Goal: Task Accomplishment & Management: Manage account settings

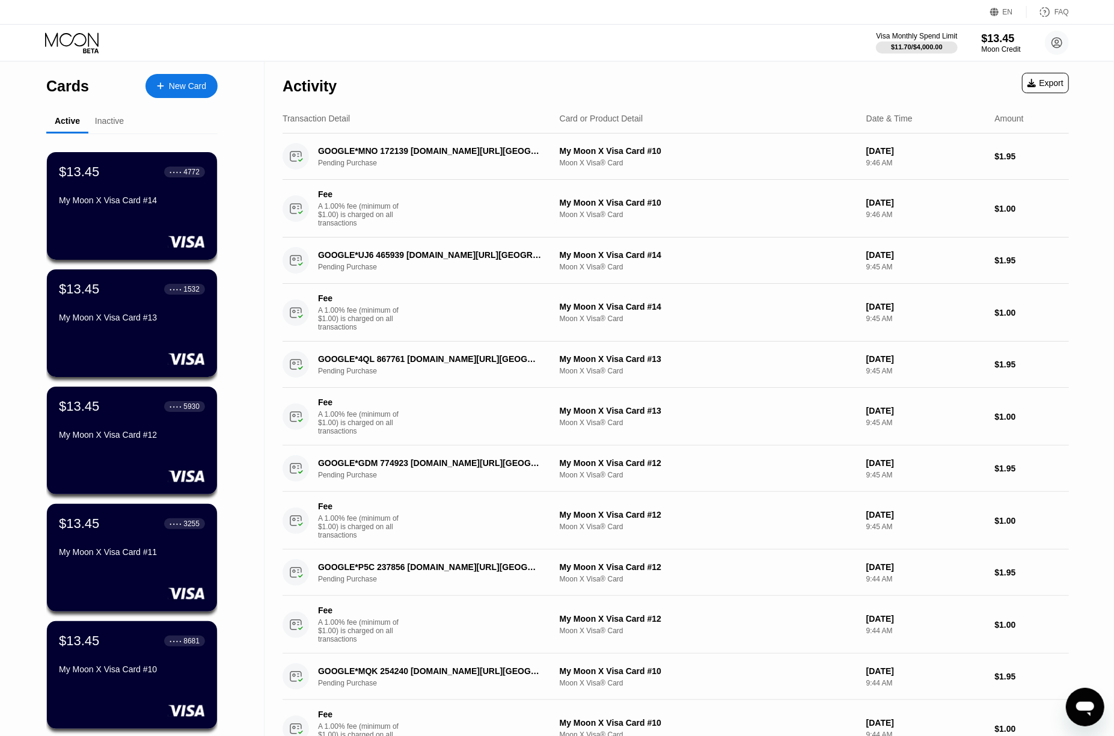
click at [805, 19] on div "EN Language Select an item Save FAQ" at bounding box center [557, 12] width 1114 height 25
click at [810, 43] on div "Visa Monthly Spend Limit $11.70 / $4,000.00 $13.45 Moon Credit Tin Thong thongt…" at bounding box center [557, 43] width 1114 height 36
click at [754, 56] on div "Visa Monthly Spend Limit $11.70 / $4,000.00 $13.45 Moon Credit Tin Thong thongt…" at bounding box center [557, 43] width 1114 height 36
click at [743, 106] on div "Transaction Detail Card or Product Detail Date & Time Amount" at bounding box center [675, 118] width 786 height 29
click at [776, 75] on div "Activity Export" at bounding box center [675, 83] width 786 height 42
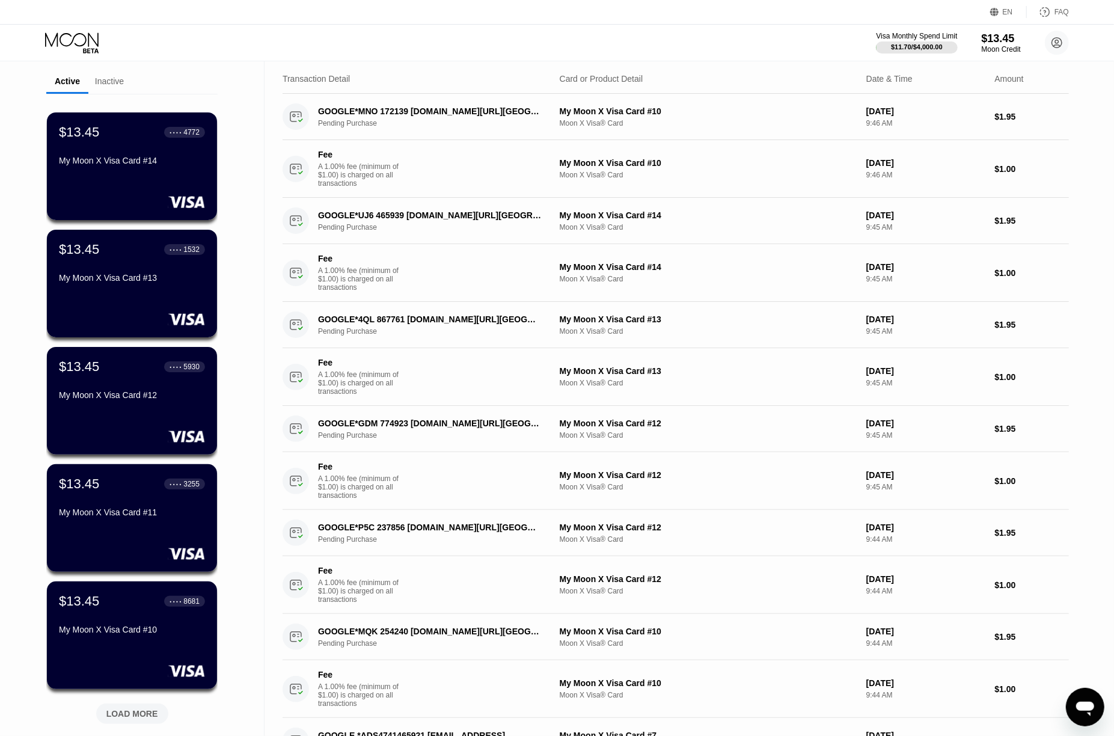
scroll to position [80, 0]
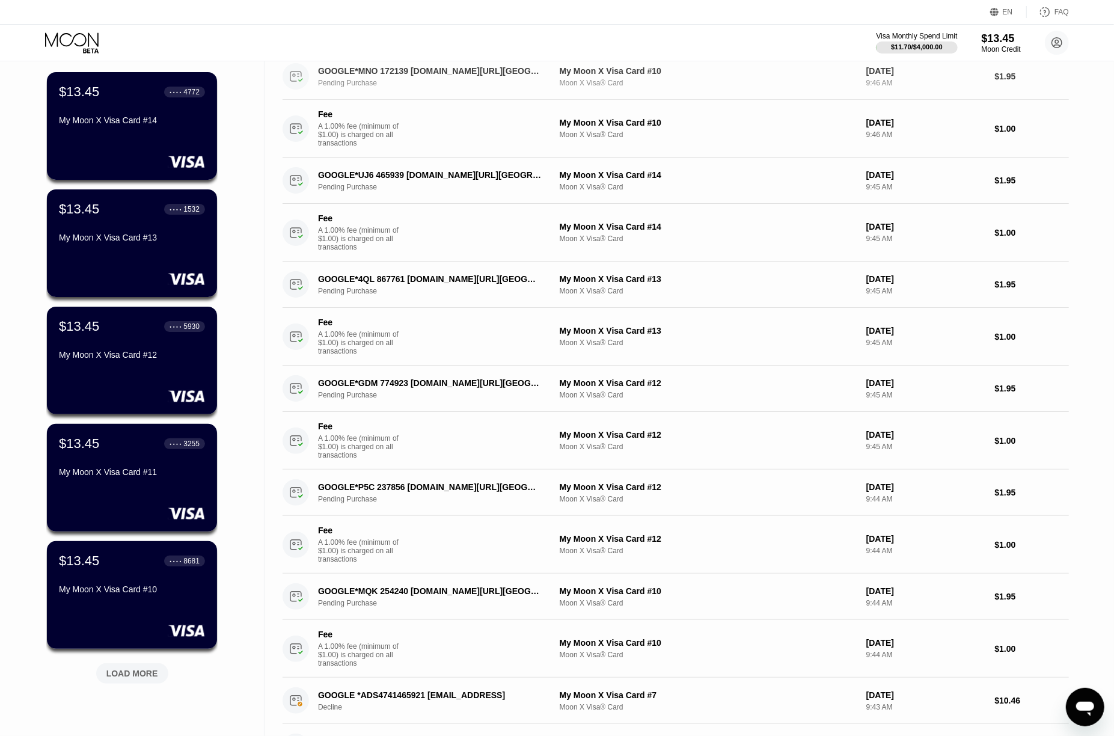
click at [773, 64] on div "GOOGLE*MNO 172139 G.CO/HELPPAY#US Pending Purchase My Moon X Visa Card #10 Moon…" at bounding box center [675, 76] width 786 height 46
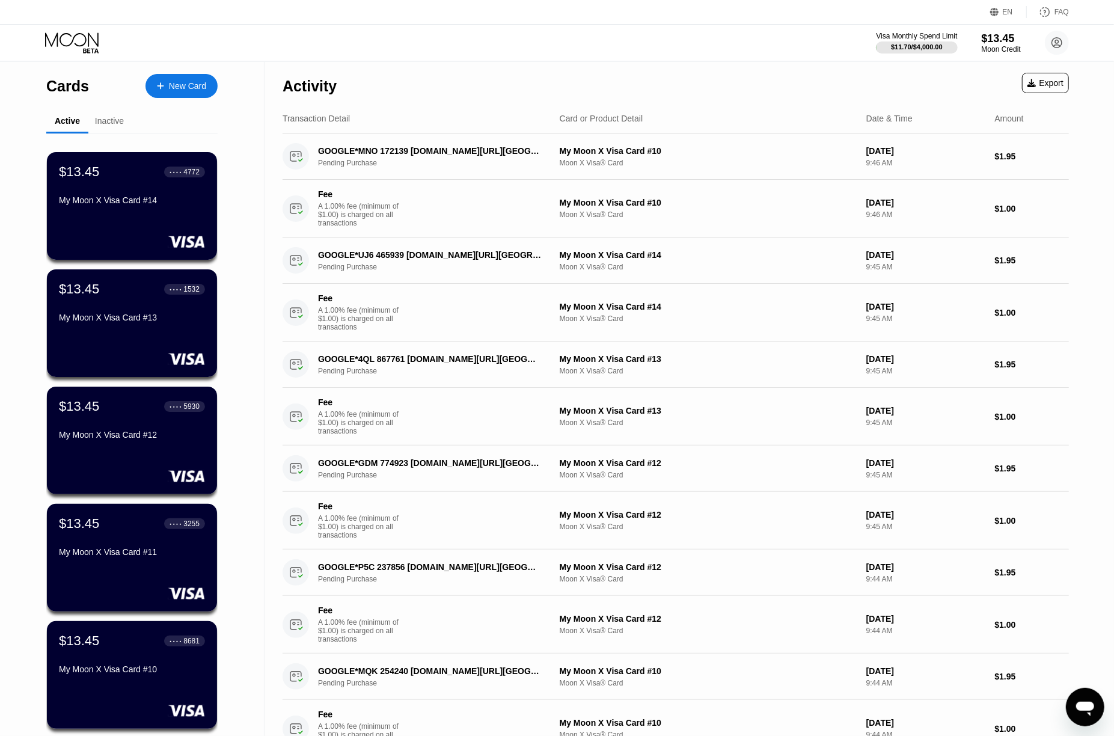
click at [769, 73] on div "Activity Export" at bounding box center [675, 83] width 786 height 42
click at [798, 83] on div "Activity Export" at bounding box center [675, 83] width 786 height 42
drag, startPoint x: 790, startPoint y: 85, endPoint x: 782, endPoint y: 85, distance: 7.8
click at [784, 85] on div "Activity Export" at bounding box center [675, 83] width 786 height 42
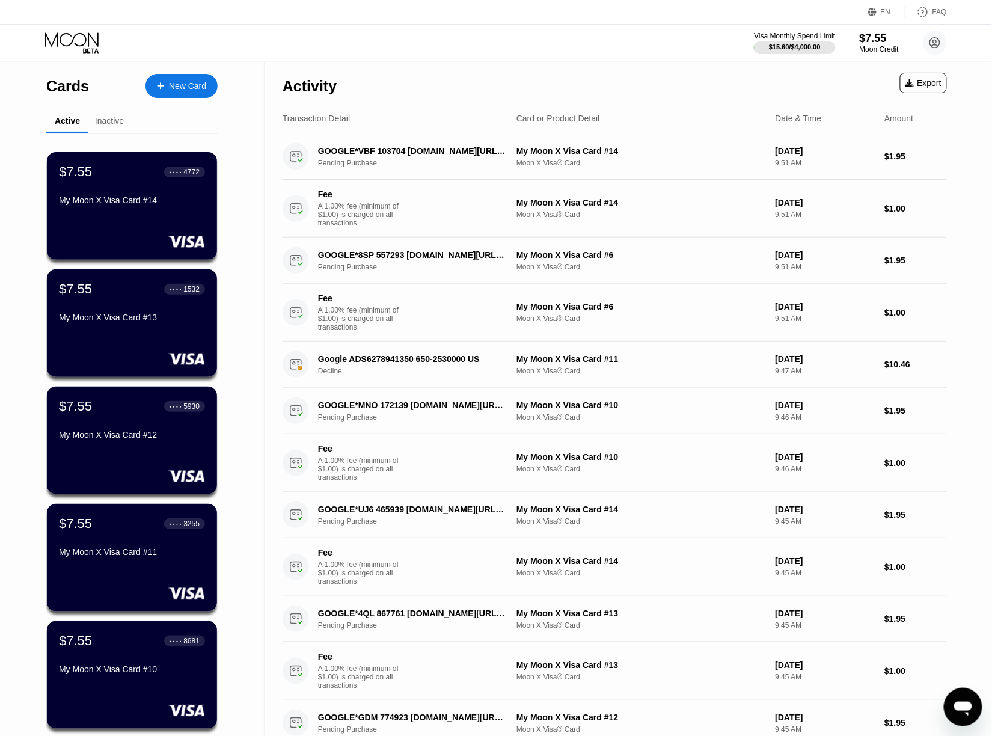
click at [648, 82] on div "Activity Export" at bounding box center [614, 83] width 664 height 42
click at [647, 71] on div "Activity Export" at bounding box center [614, 83] width 664 height 42
click at [730, 73] on div "Activity Export" at bounding box center [614, 83] width 664 height 42
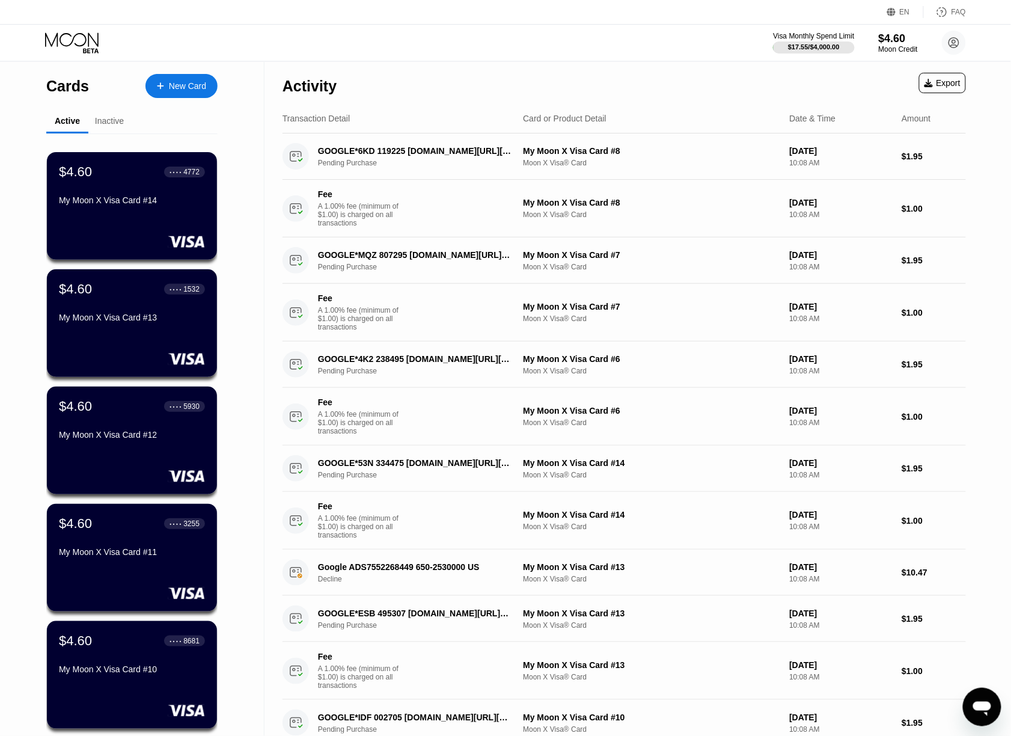
click at [618, 79] on div "Activity Export" at bounding box center [623, 83] width 683 height 42
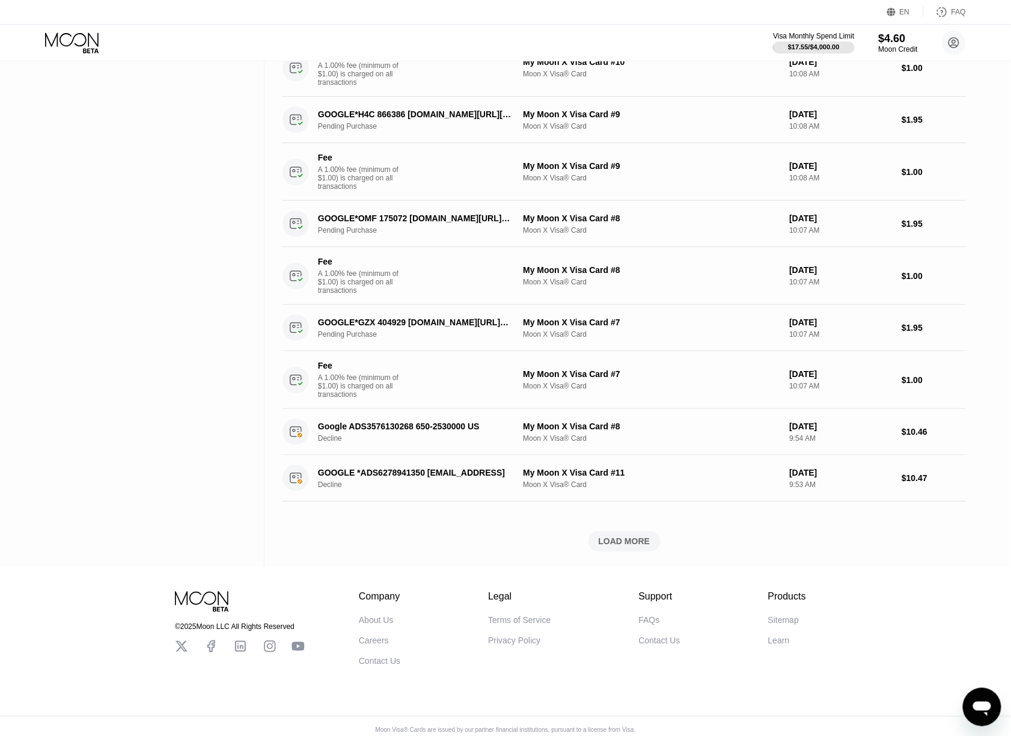
drag, startPoint x: 627, startPoint y: 37, endPoint x: 612, endPoint y: 29, distance: 17.2
click at [627, 37] on div "Visa Monthly Spend Limit $17.55 / $4,000.00 $4.60 Moon Credit Tin Thong thongti…" at bounding box center [505, 43] width 1011 height 36
click at [642, 43] on div "Visa Monthly Spend Limit $17.55 / $4,000.00 $4.60 Moon Credit Tin Thong thongti…" at bounding box center [505, 43] width 1011 height 36
click at [582, 36] on div "Visa Monthly Spend Limit $17.55 / $4,000.00 $4.60 Moon Credit Tin Thong thongti…" at bounding box center [505, 43] width 1011 height 36
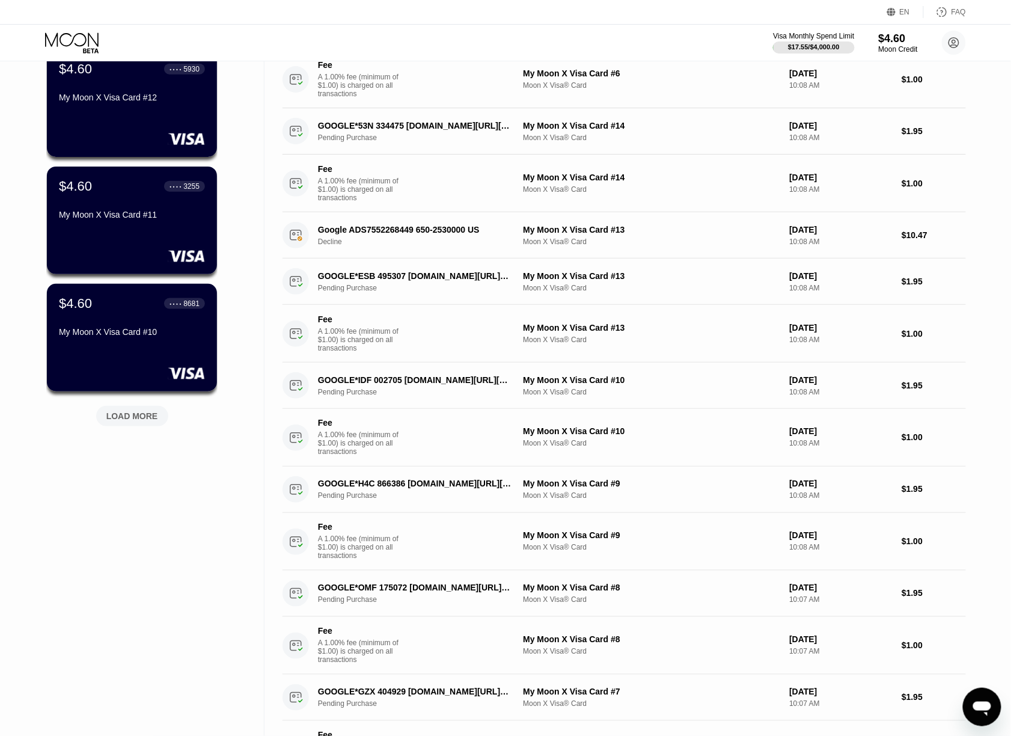
scroll to position [306, 0]
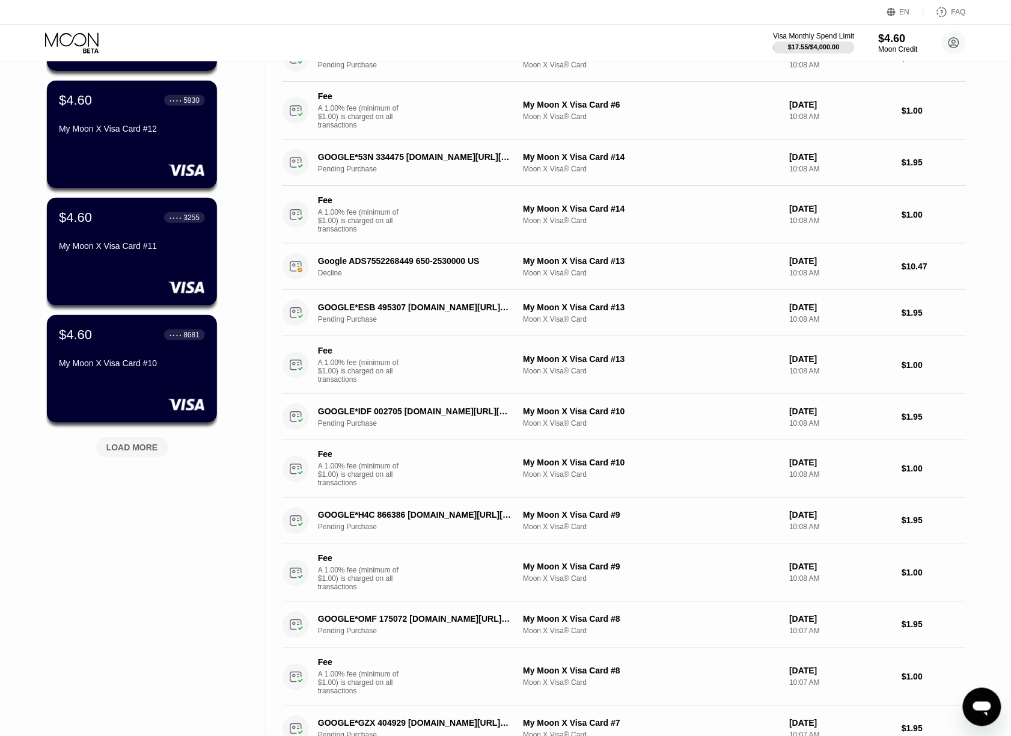
click at [640, 32] on div "Visa Monthly Spend Limit $17.55 / $4,000.00 $4.60 Moon Credit Tin Thong thongti…" at bounding box center [505, 43] width 1011 height 36
click at [669, 29] on div "Visa Monthly Spend Limit $17.55 / $4,000.00 $4.60 Moon Credit Tin Thong thongti…" at bounding box center [505, 43] width 1011 height 36
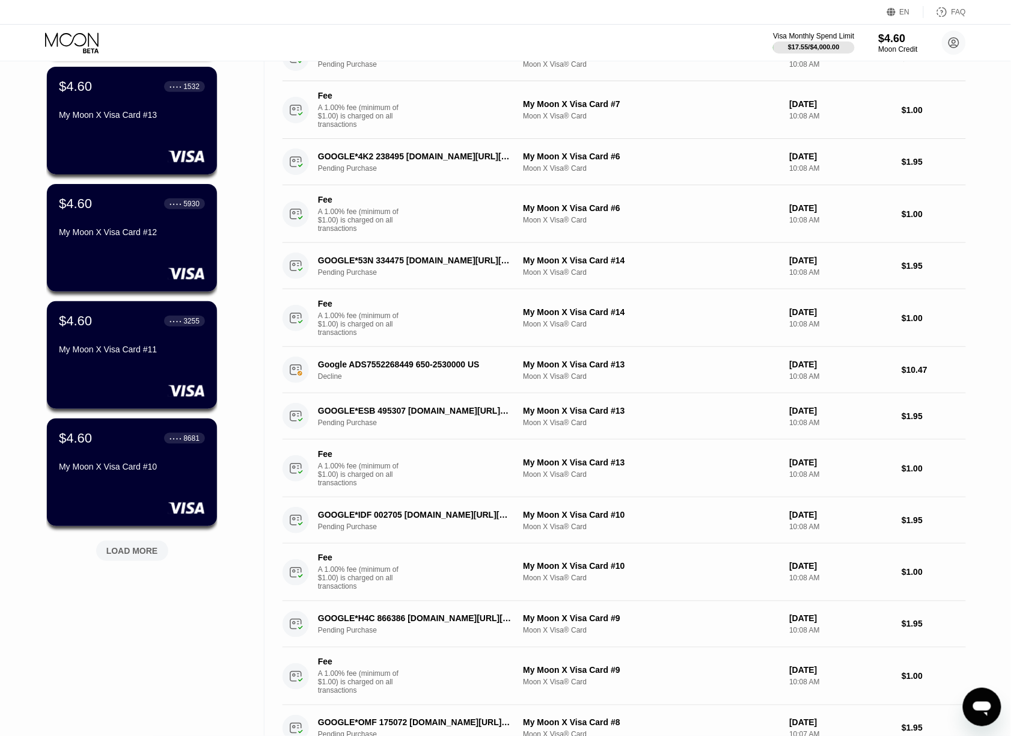
scroll to position [240, 0]
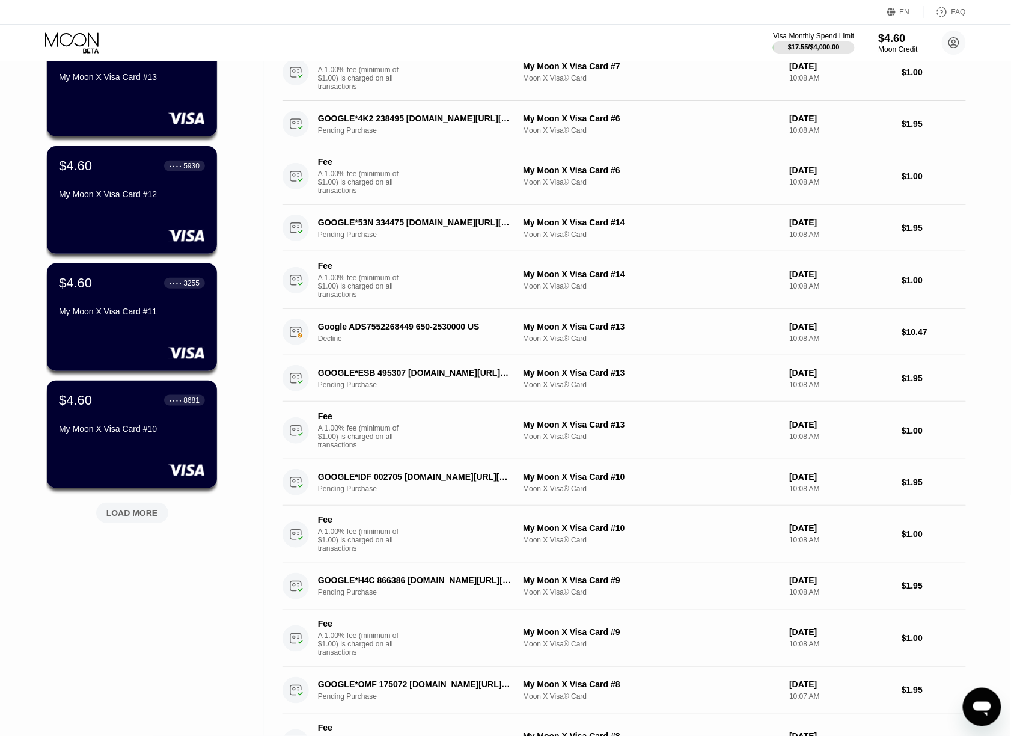
click at [714, 44] on div "Visa Monthly Spend Limit $17.55 / $4,000.00 $4.60 Moon Credit Tin Thong thongti…" at bounding box center [505, 43] width 1011 height 36
click at [686, 60] on div "Visa Monthly Spend Limit $17.55 / $4,000.00 $4.60 Moon Credit Tin Thong thongti…" at bounding box center [505, 43] width 1011 height 36
click at [680, 49] on div "Visa Monthly Spend Limit $17.55 / $4,000.00 $4.60 Moon Credit Tin Thong thongti…" at bounding box center [505, 43] width 1011 height 36
click at [660, 44] on div "Visa Monthly Spend Limit $17.55 / $4,000.00 $4.60 Moon Credit Tin Thong thongti…" at bounding box center [505, 43] width 1011 height 36
click at [668, 43] on div "Visa Monthly Spend Limit $17.55 / $4,000.00 $4.60 Moon Credit Tin Thong thongti…" at bounding box center [505, 43] width 1011 height 36
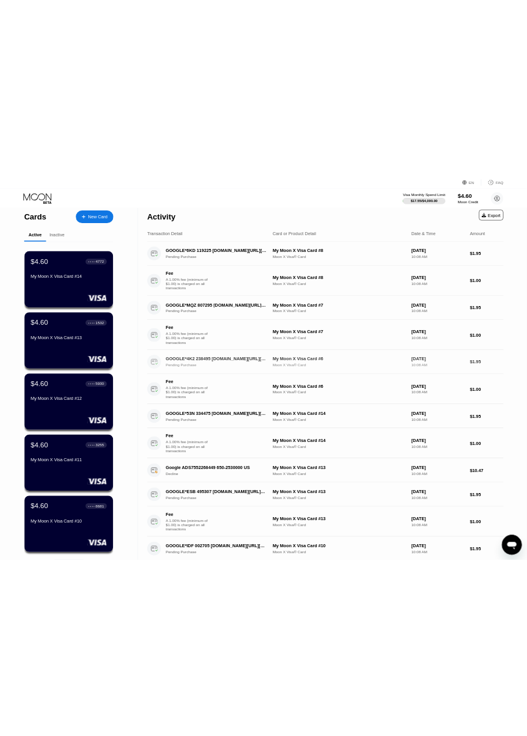
scroll to position [0, 0]
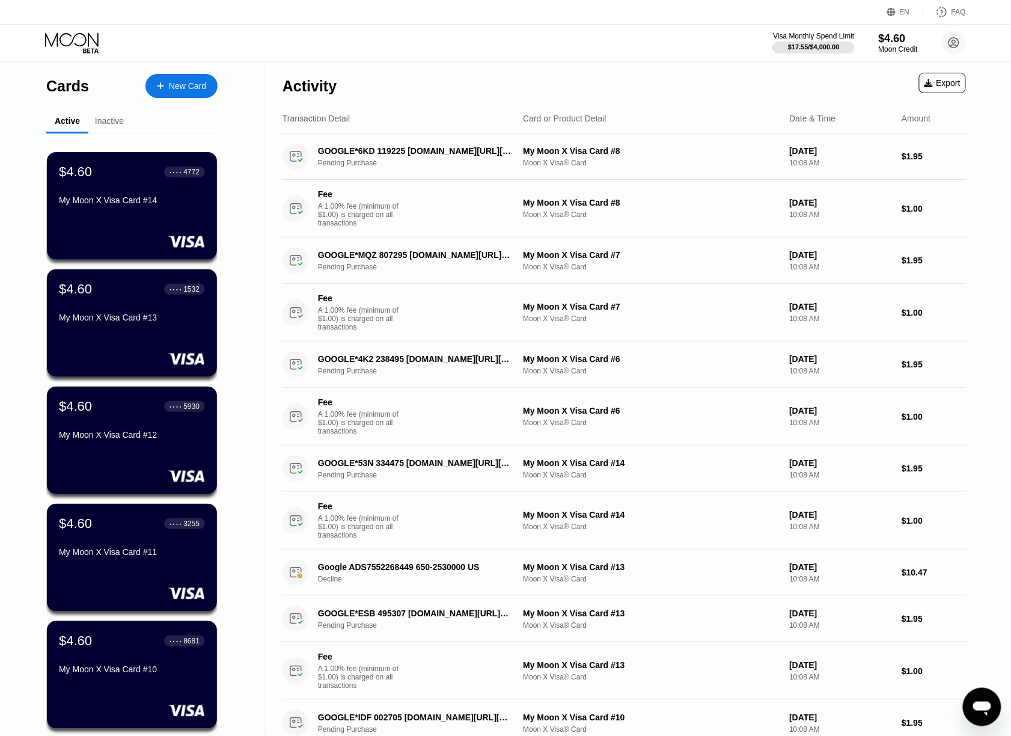
click at [651, 76] on div "Activity Export" at bounding box center [623, 83] width 683 height 42
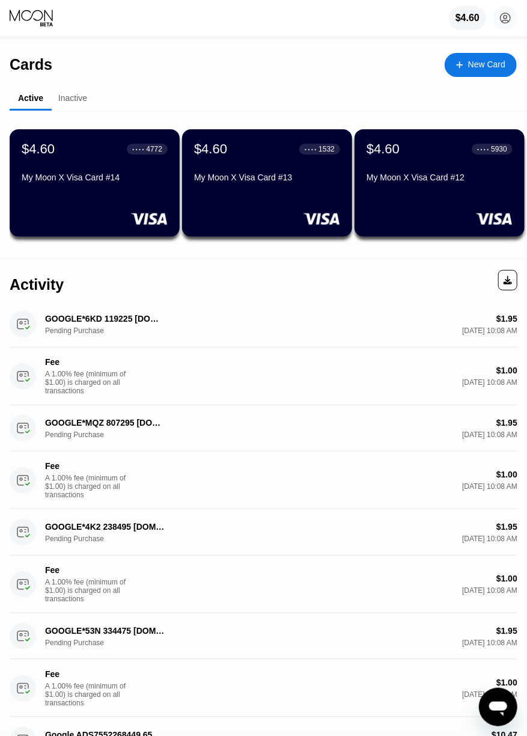
click at [213, 43] on div "Cards New Card" at bounding box center [263, 60] width 507 height 42
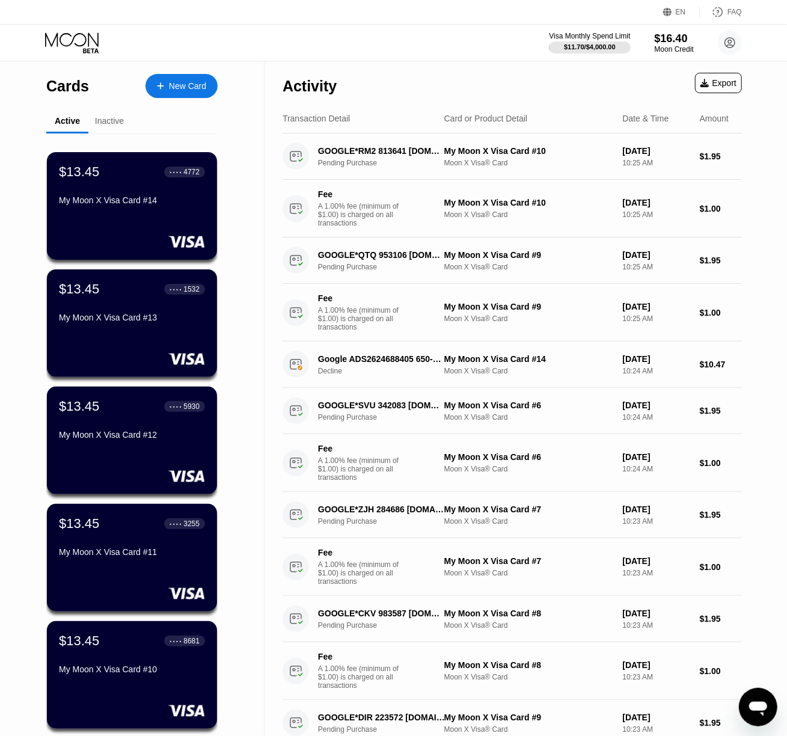
click at [486, 67] on div "Activity Export" at bounding box center [511, 83] width 459 height 42
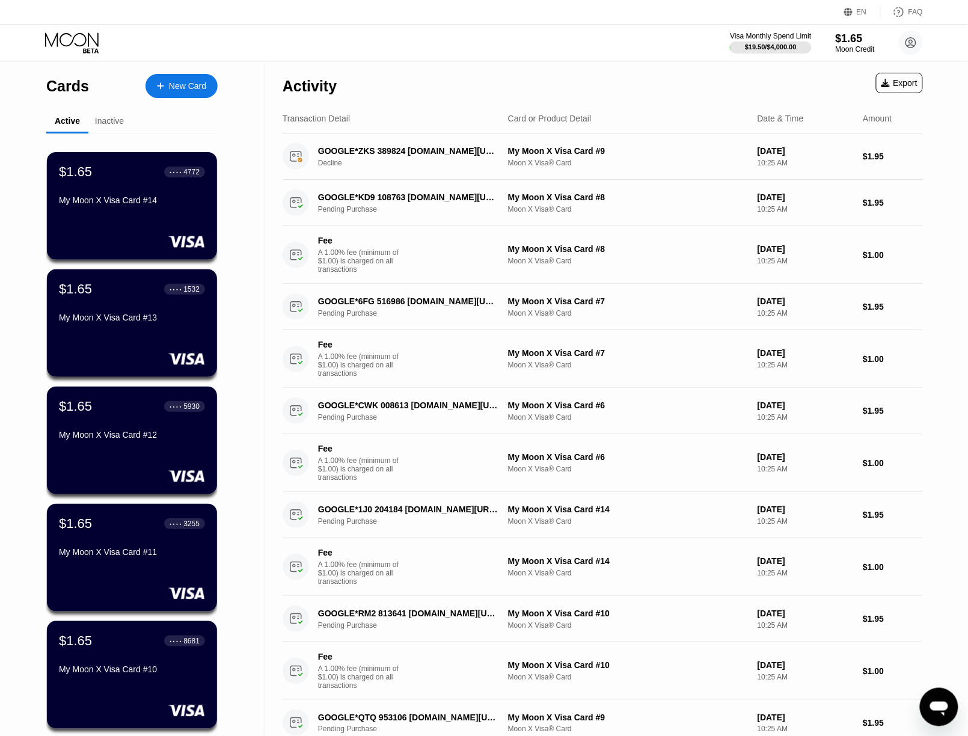
click at [663, 69] on div "Activity Export" at bounding box center [602, 83] width 640 height 42
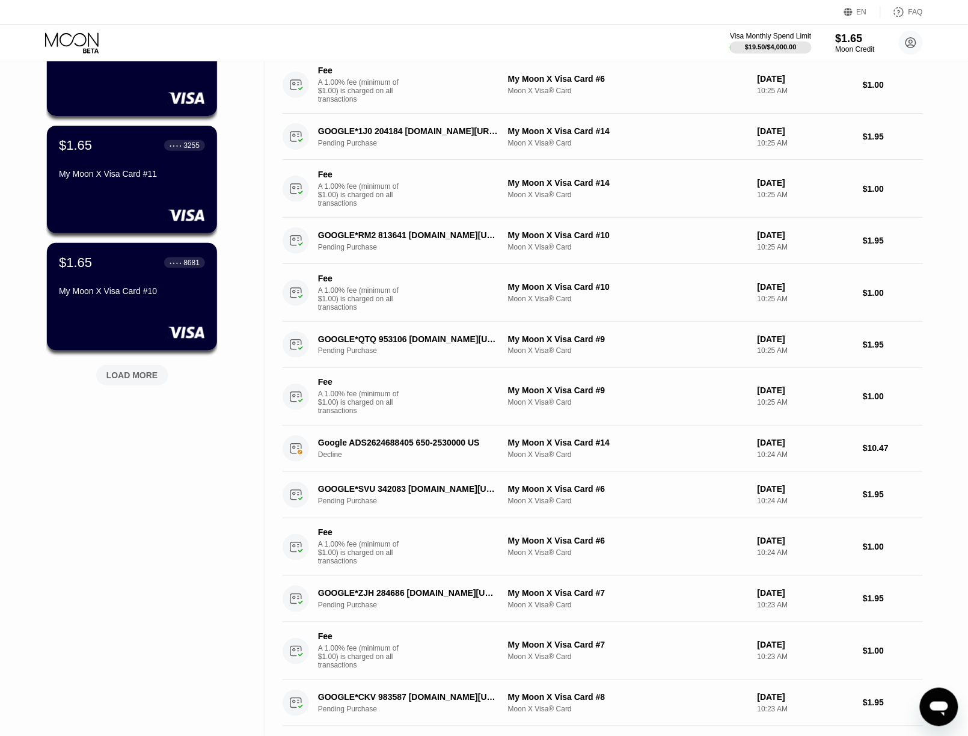
click at [660, 56] on div "GOOGLE*CWK 008613 [DOMAIN_NAME][URL] Pending Purchase My Moon X Visa Card #6 Mo…" at bounding box center [602, 33] width 640 height 46
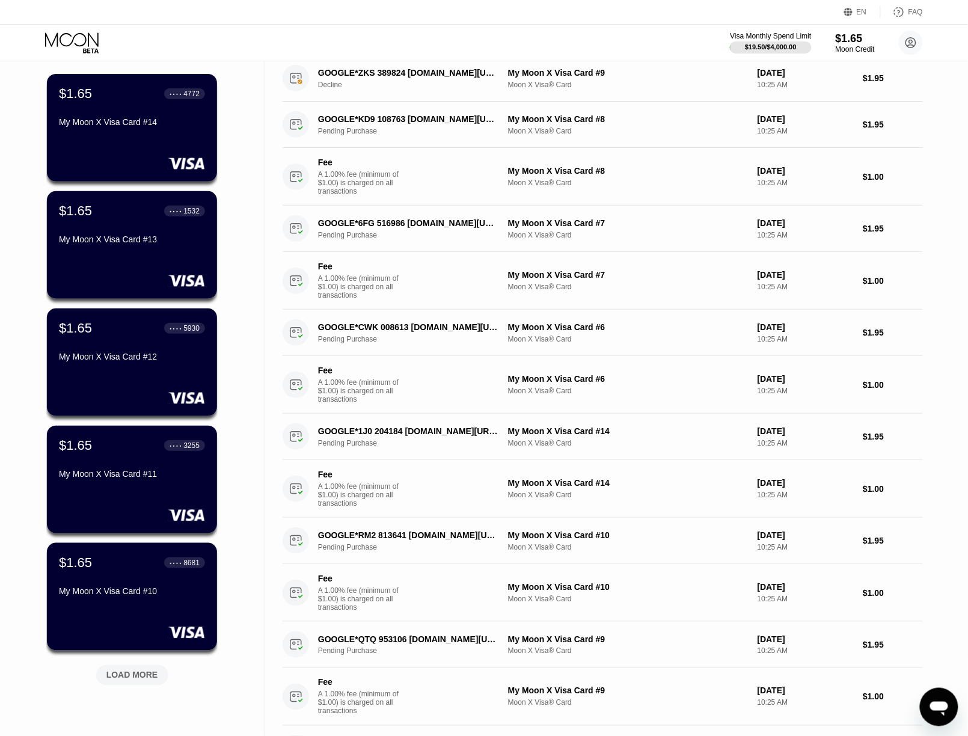
scroll to position [80, 0]
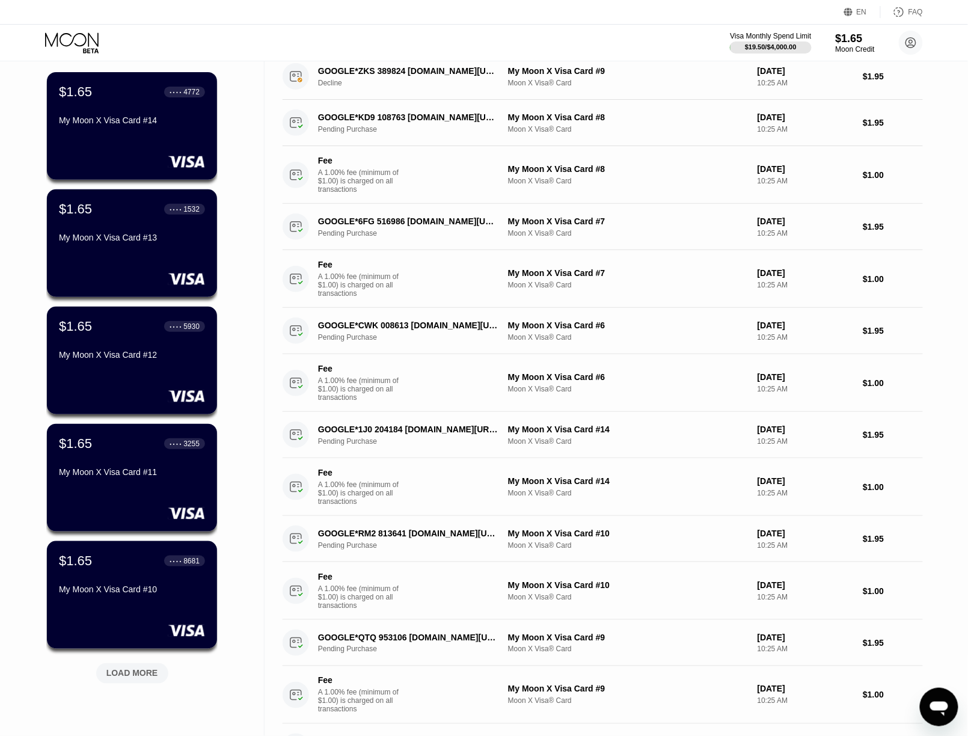
click at [803, 4] on div "EN Language Select an item Save FAQ" at bounding box center [484, 12] width 968 height 25
click at [647, 39] on div "Visa Monthly Spend Limit $19.50 / $4,000.00 $1.65 Moon Credit Tin Thong [EMAIL_…" at bounding box center [484, 43] width 968 height 36
click at [655, 73] on div "My Moon X Visa Card #9" at bounding box center [628, 71] width 240 height 10
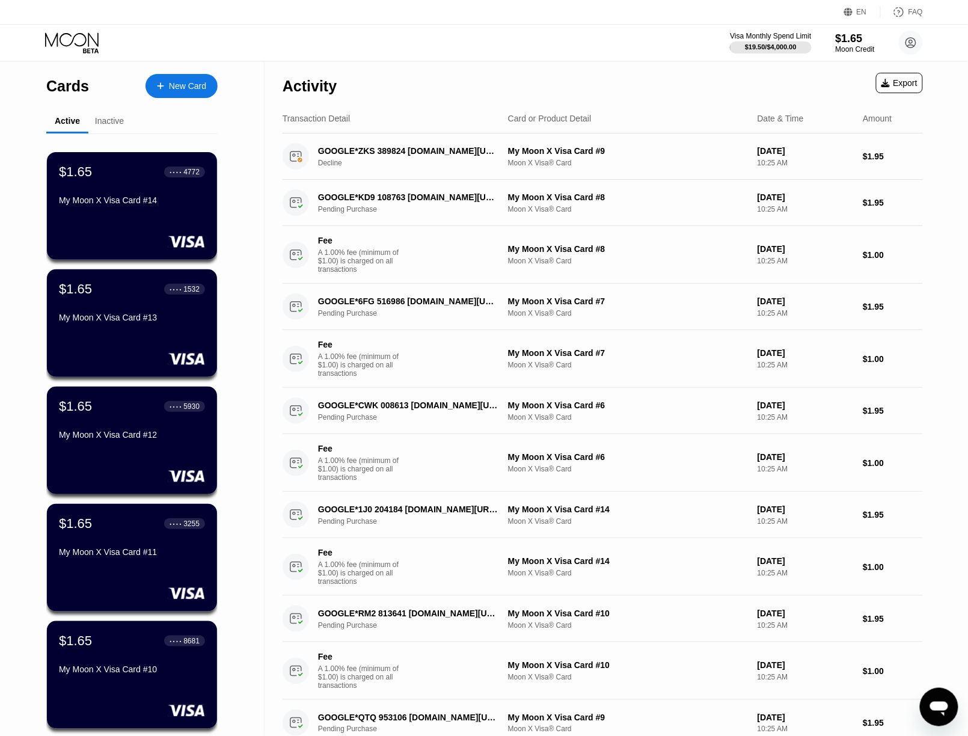
click at [656, 46] on div "Visa Monthly Spend Limit $19.50 / $4,000.00 $1.65 Moon Credit Tin Thong [EMAIL_…" at bounding box center [484, 43] width 968 height 36
click at [676, 41] on div "Visa Monthly Spend Limit $19.50 / $4,000.00 $1.65 Moon Credit Tin Thong [EMAIL_…" at bounding box center [484, 43] width 968 height 36
click at [647, 40] on div "Visa Monthly Spend Limit $19.50 / $4,000.00 $1.65 Moon Credit Tin Thong [EMAIL_…" at bounding box center [484, 43] width 968 height 36
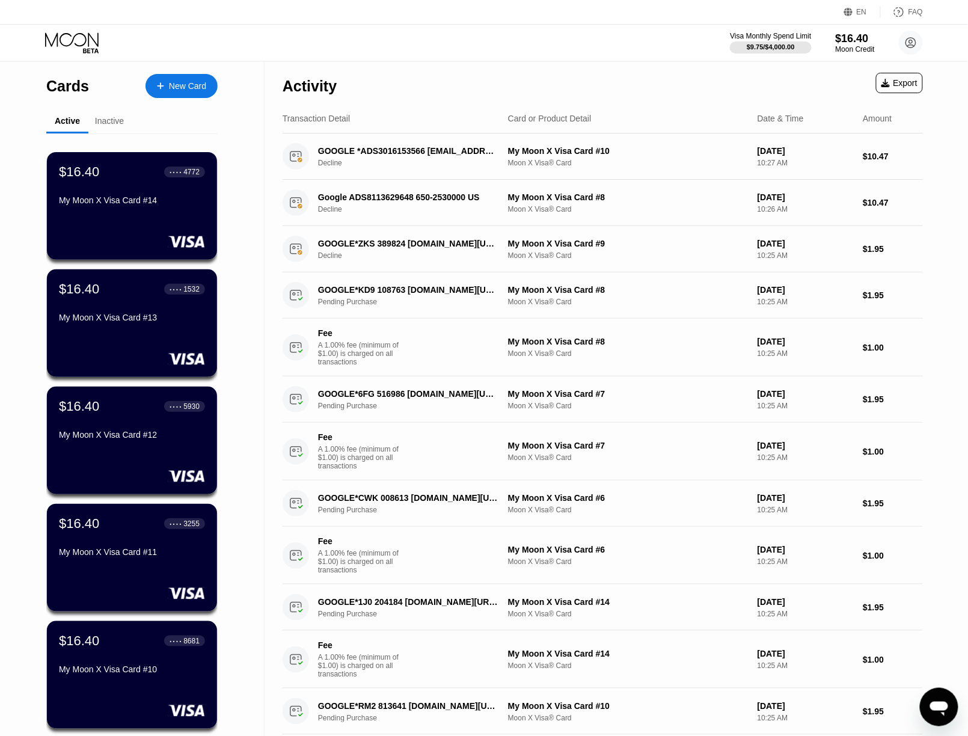
click at [628, 88] on div "Activity Export" at bounding box center [602, 83] width 640 height 42
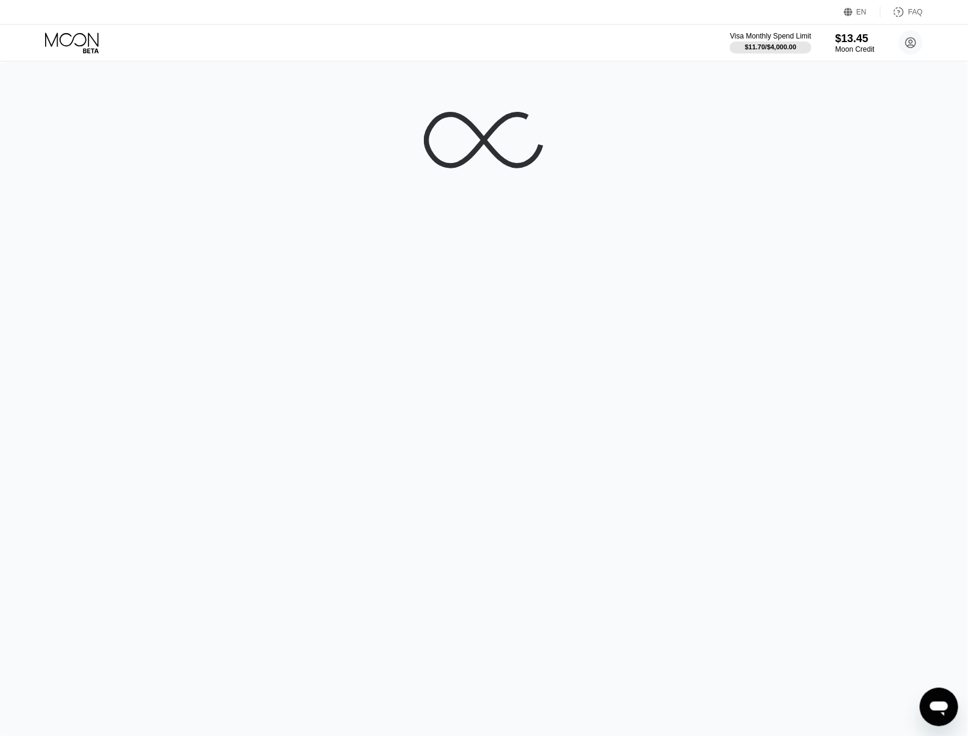
click at [722, 150] on div at bounding box center [484, 399] width 968 height 674
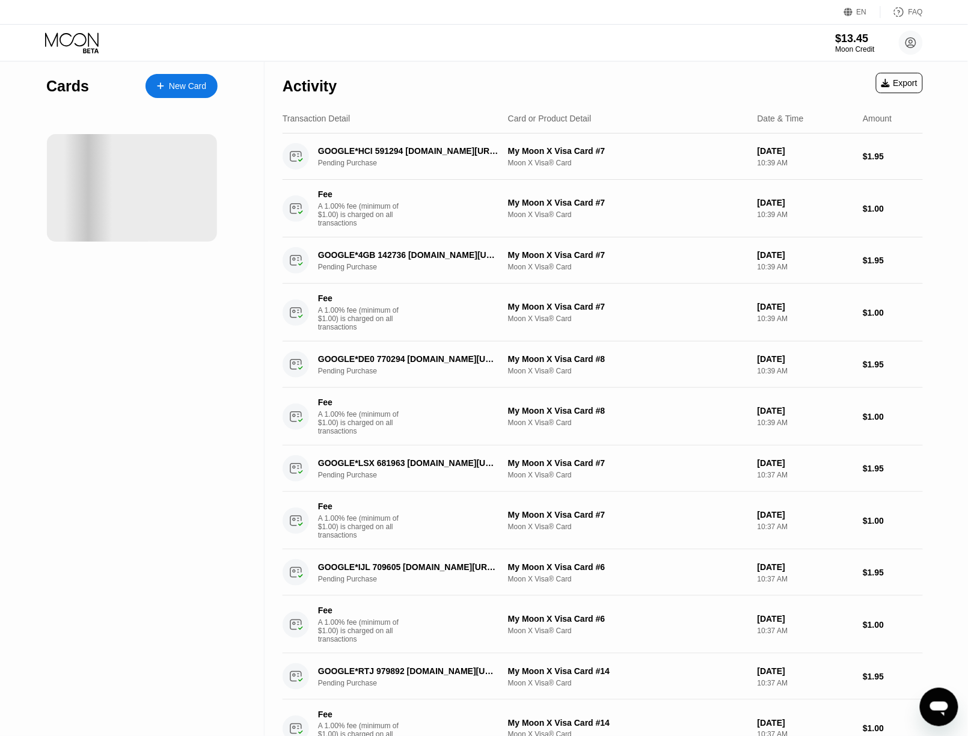
click at [780, 32] on div "$13.45 Moon Credit Tin Thong [EMAIL_ADDRESS][DOMAIN_NAME]  Home Settings Suppo…" at bounding box center [484, 43] width 968 height 36
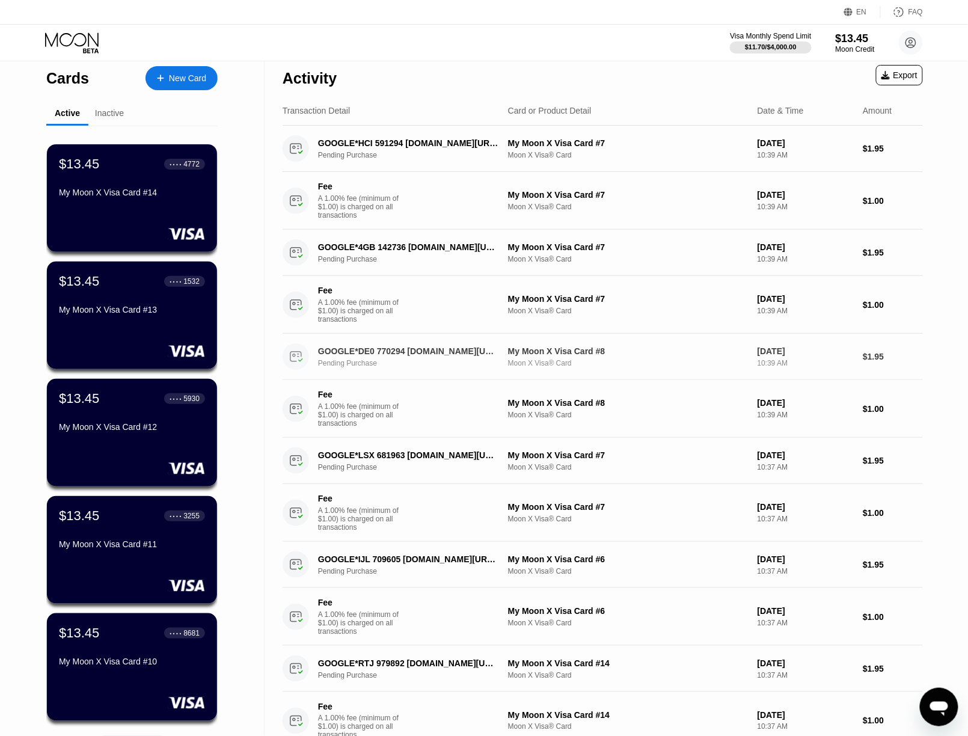
scroll to position [80, 0]
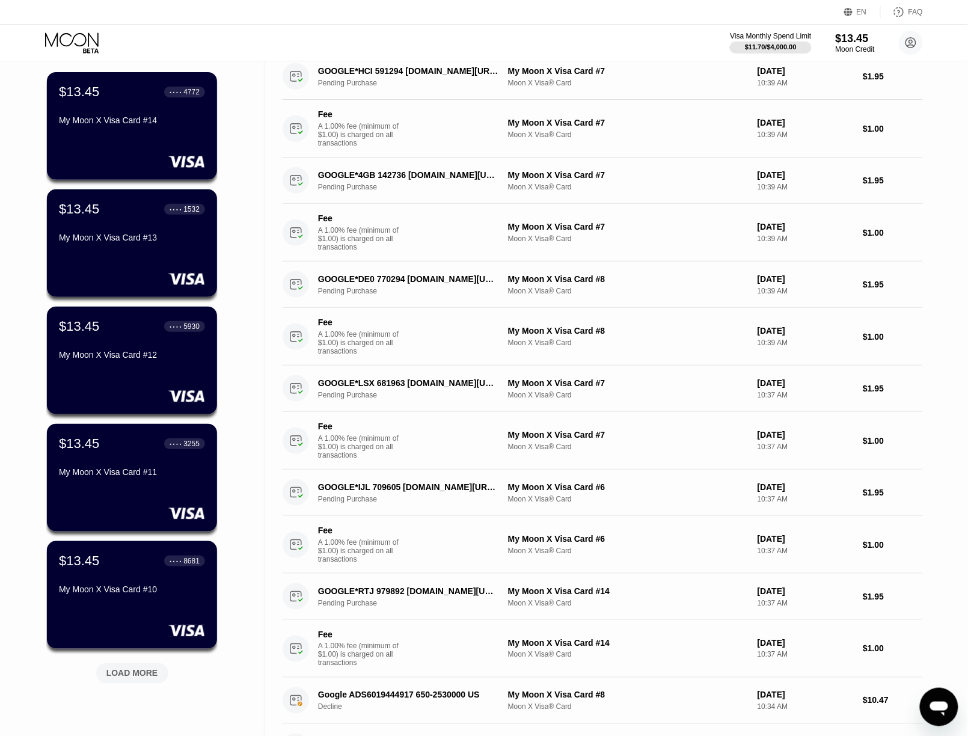
click at [702, 41] on div "Visa Monthly Spend Limit $11.70 / $4,000.00 $13.45 Moon Credit Tin Thong thongt…" at bounding box center [484, 43] width 968 height 36
click at [676, 139] on div "Moon X Visa® Card" at bounding box center [628, 134] width 240 height 8
click at [731, 11] on div "EN Language Select an item Save FAQ" at bounding box center [484, 12] width 968 height 25
click at [704, 40] on div "Visa Monthly Spend Limit $11.70 / $4,000.00 $13.45 Moon Credit Tin Thong thongt…" at bounding box center [484, 43] width 968 height 36
click at [709, 28] on div "Visa Monthly Spend Limit $11.70 / $4,000.00 $13.45 Moon Credit Tin Thong thongt…" at bounding box center [484, 43] width 968 height 36
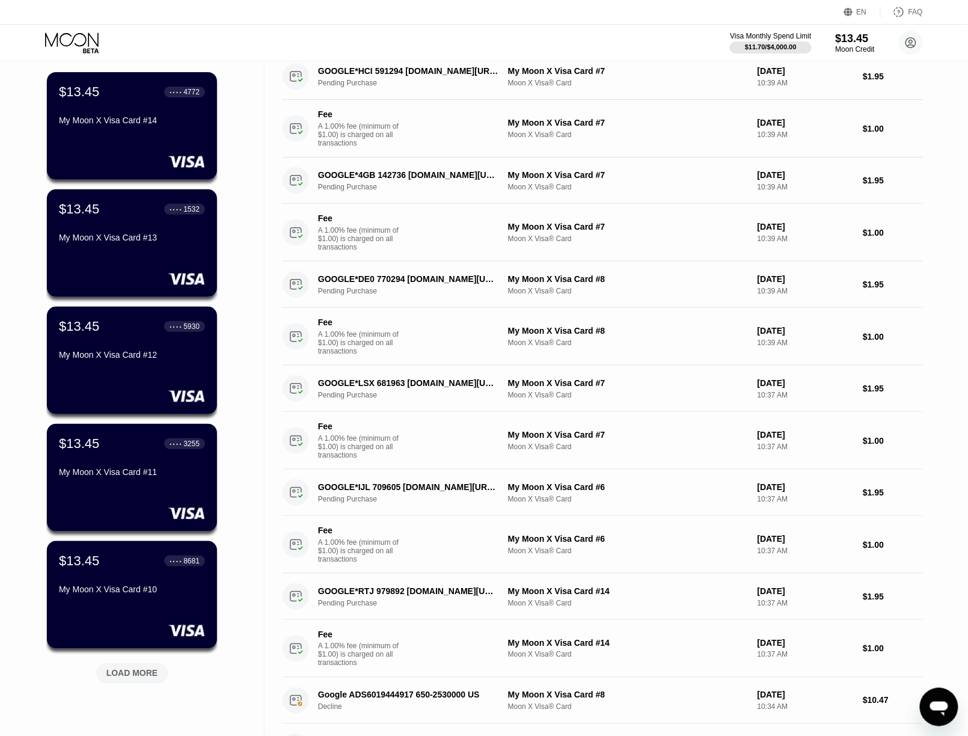
click at [715, 15] on div "EN Language Select an item Save FAQ" at bounding box center [484, 12] width 968 height 25
click at [698, 87] on div "Moon X Visa® Card" at bounding box center [628, 83] width 240 height 8
